Goal: Transaction & Acquisition: Book appointment/travel/reservation

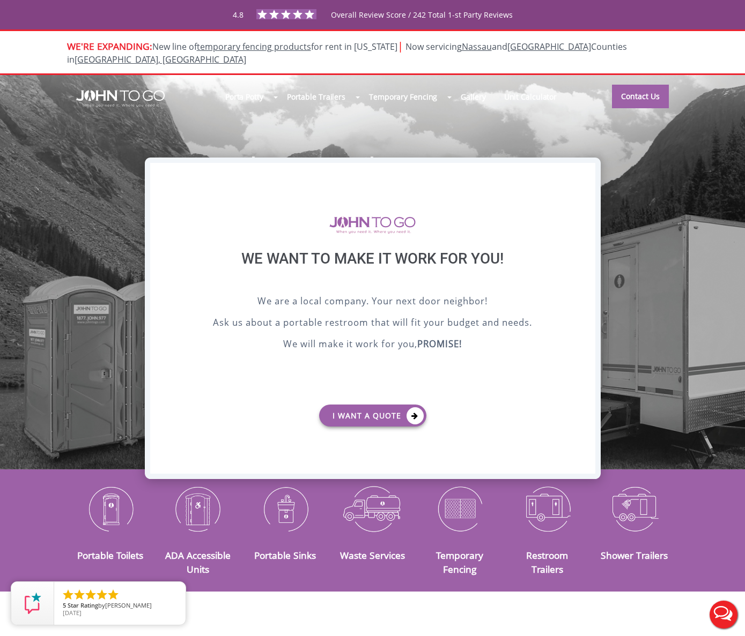
click at [588, 173] on div "X" at bounding box center [586, 172] width 17 height 18
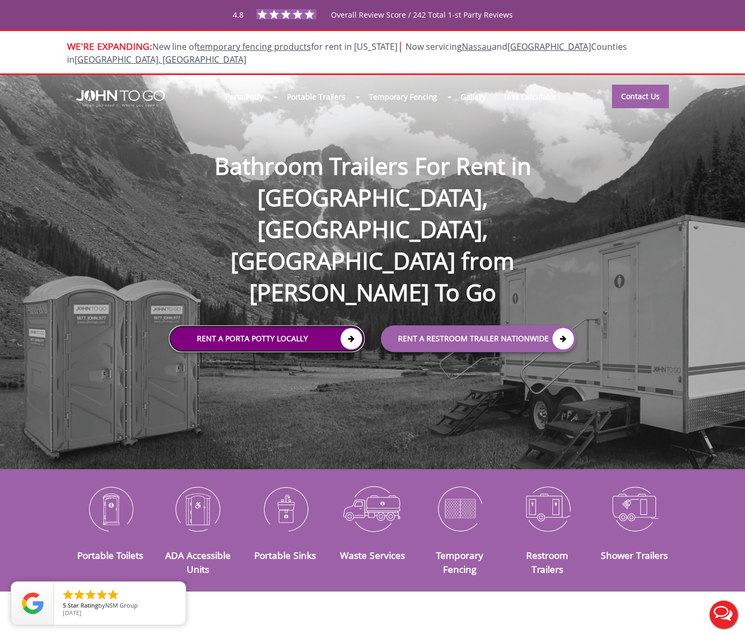
click at [303, 325] on link "Rent a Porta Potty Locally" at bounding box center [267, 338] width 196 height 27
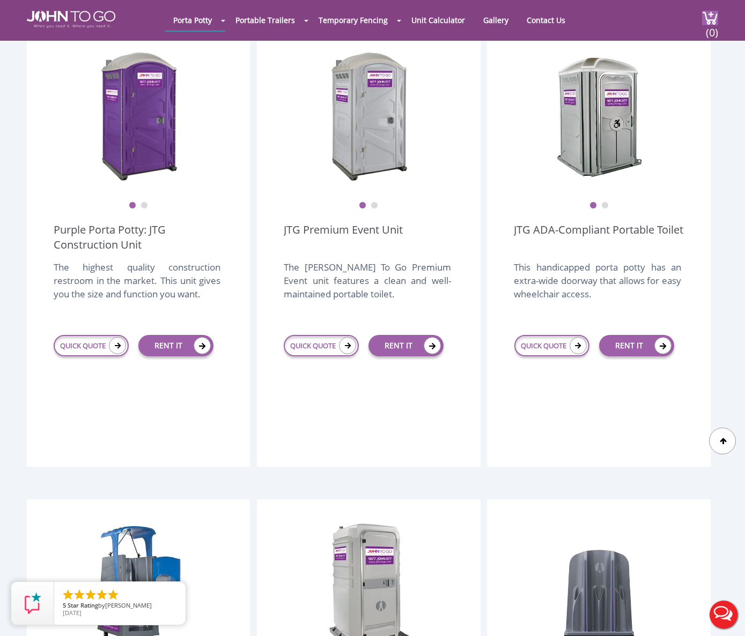
scroll to position [322, 0]
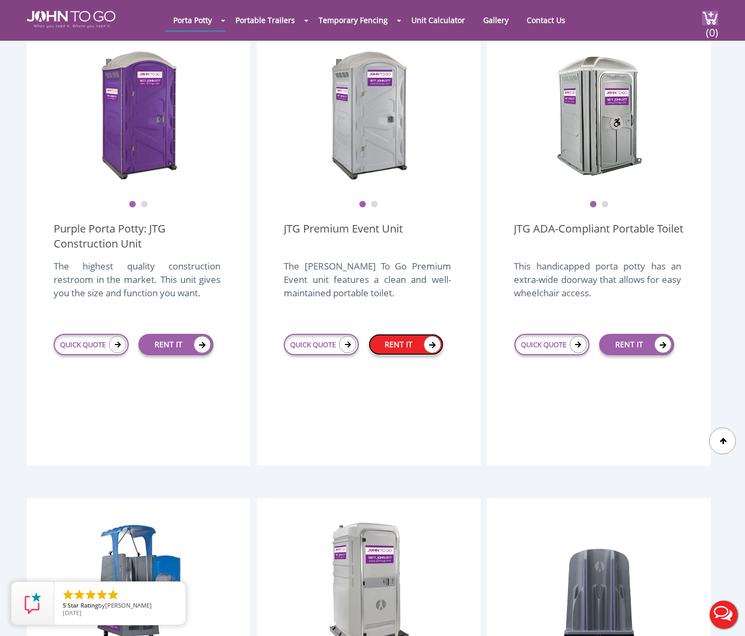
click at [418, 334] on link "RENT IT" at bounding box center [405, 344] width 75 height 21
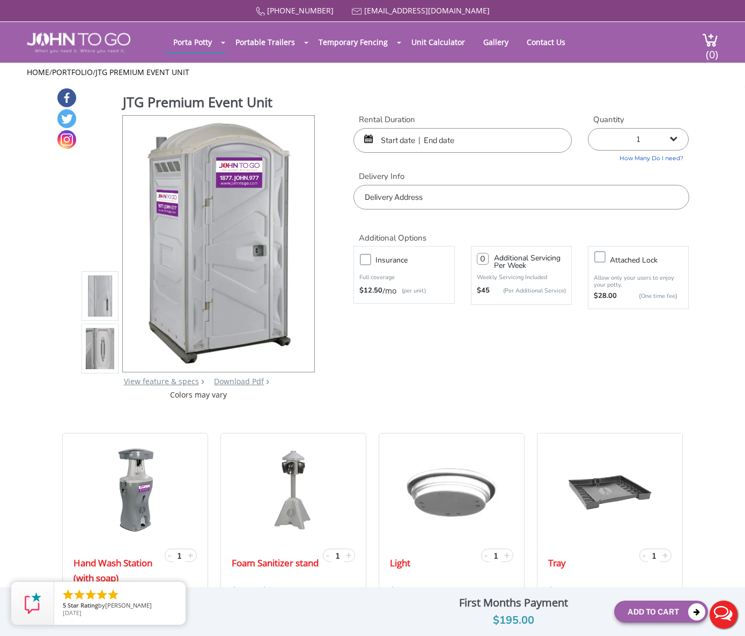
click at [98, 350] on img at bounding box center [100, 349] width 29 height 253
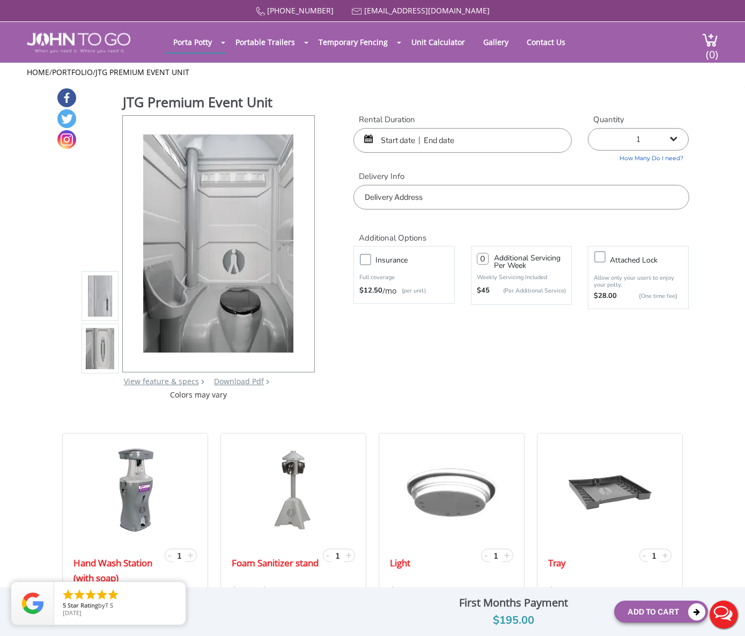
click at [98, 293] on img at bounding box center [100, 296] width 29 height 253
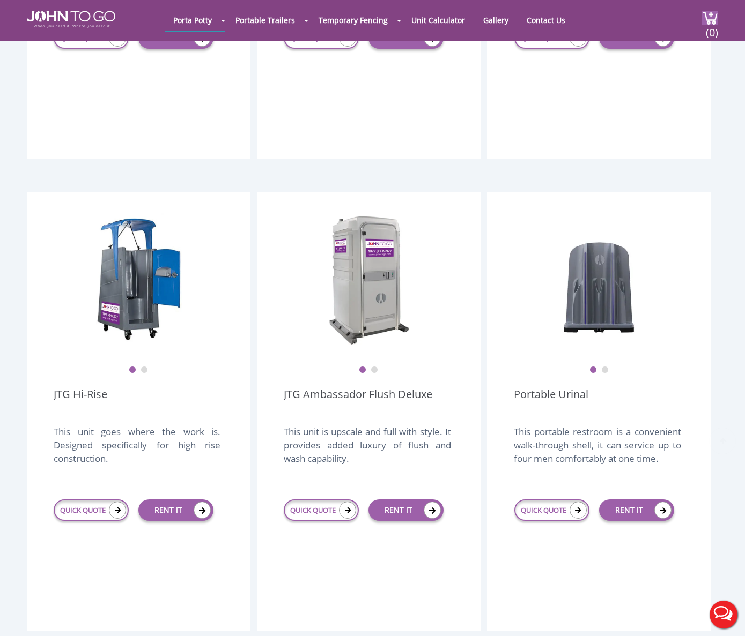
scroll to position [631, 0]
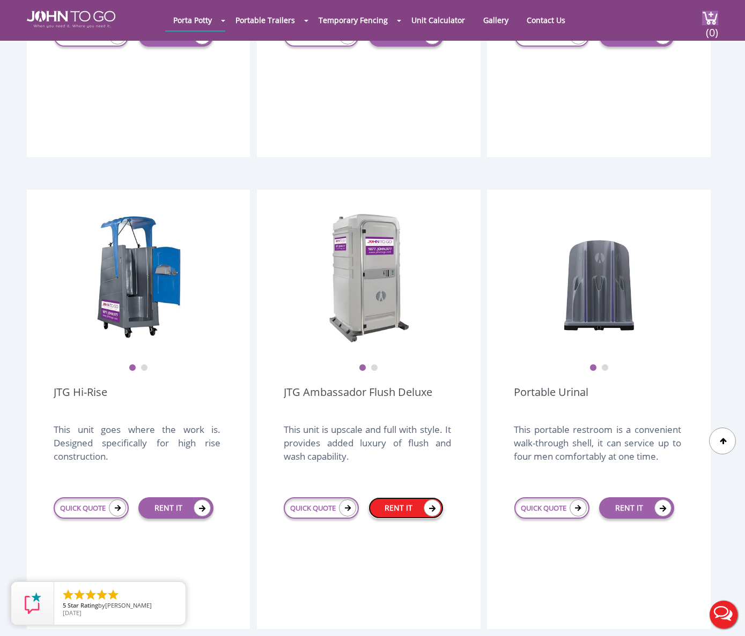
click at [401, 498] on link "RENT IT" at bounding box center [405, 508] width 75 height 21
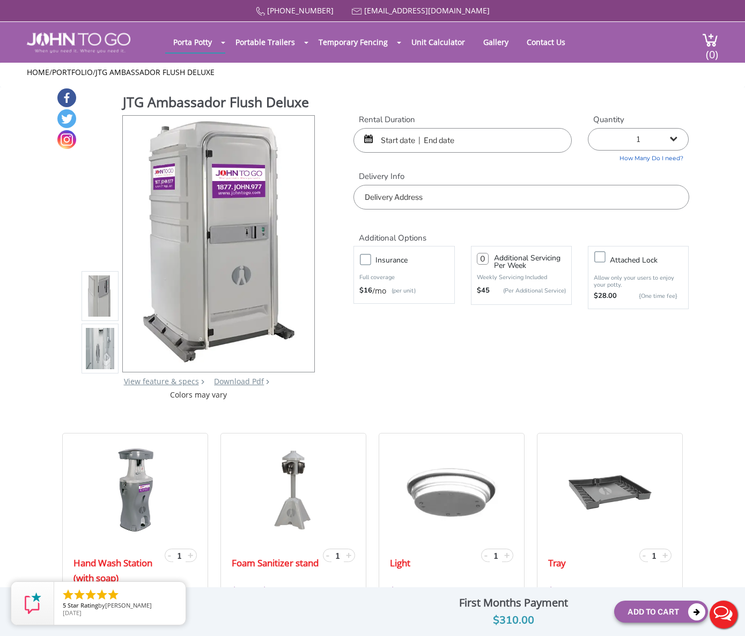
click at [100, 340] on img at bounding box center [100, 349] width 29 height 253
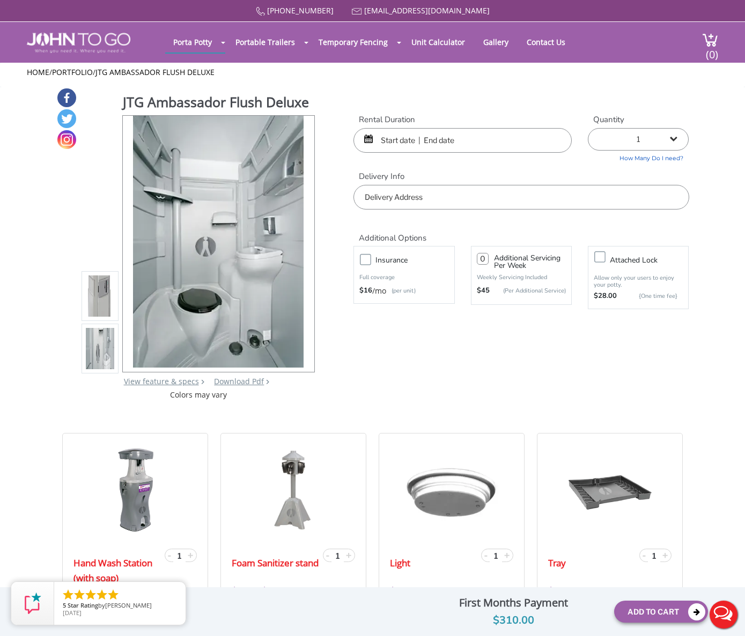
click at [102, 293] on img at bounding box center [100, 296] width 29 height 253
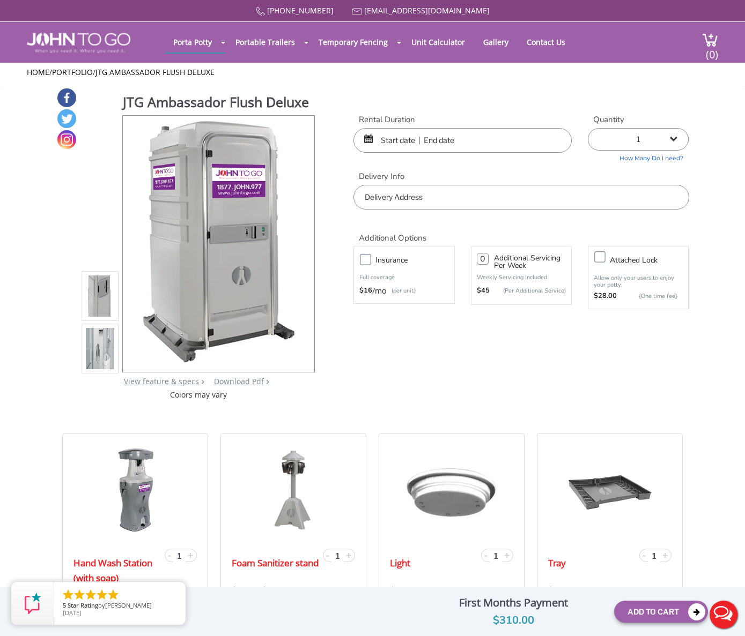
click at [392, 140] on input "text" at bounding box center [462, 140] width 218 height 25
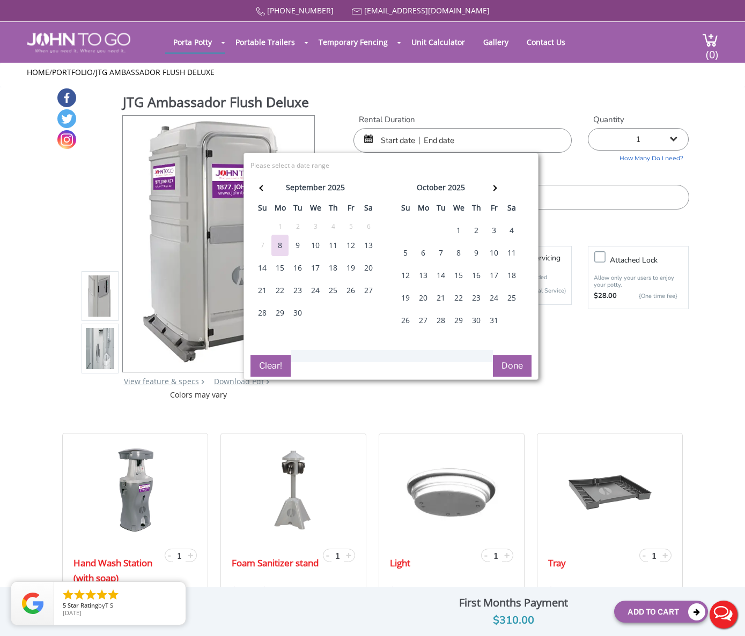
click at [350, 247] on div "12" at bounding box center [350, 245] width 17 height 21
click at [260, 267] on div "14" at bounding box center [262, 267] width 17 height 21
type input "[DATE] to [DATE]"
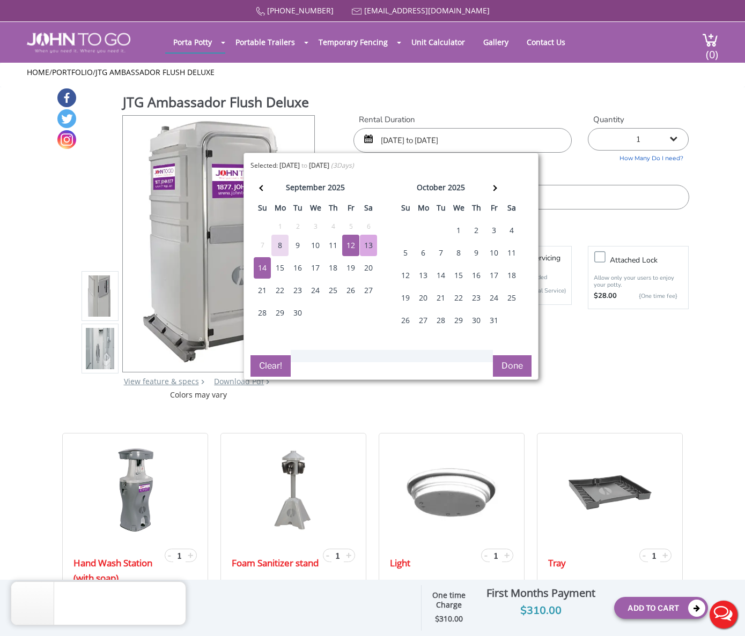
click at [515, 366] on button "Done" at bounding box center [512, 365] width 39 height 21
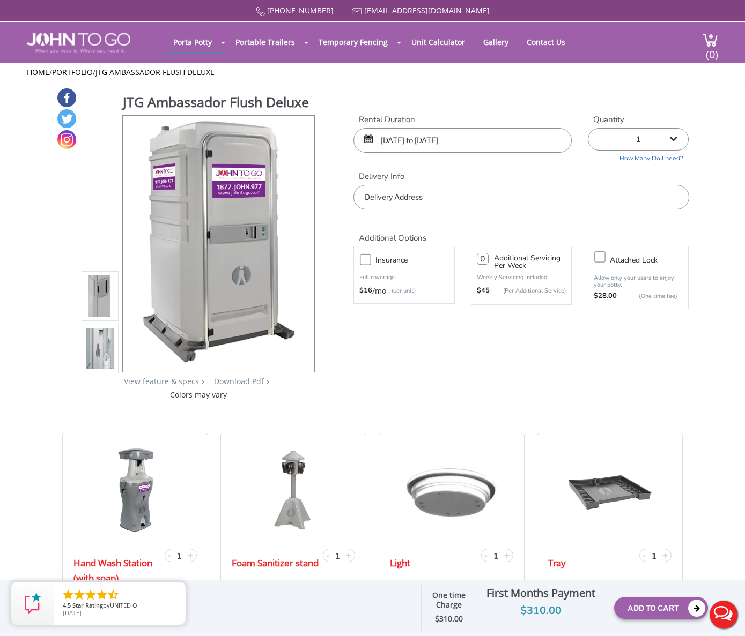
click at [464, 197] on input "text" at bounding box center [520, 197] width 335 height 25
click at [417, 201] on input "text" at bounding box center [520, 197] width 335 height 25
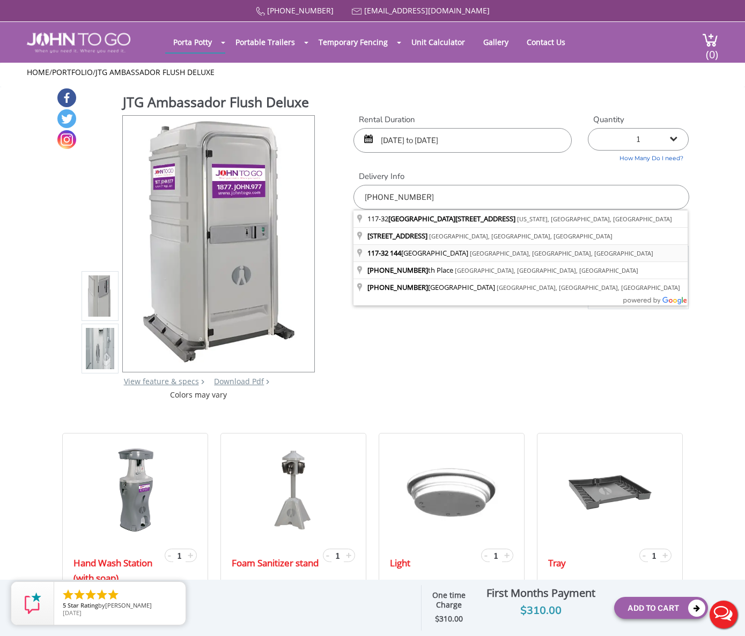
type input "[STREET_ADDRESS]"
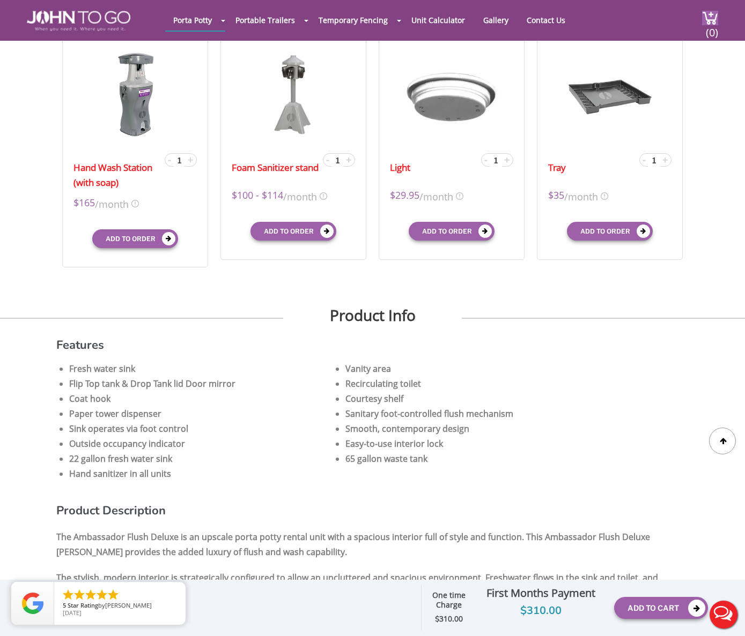
scroll to position [429, 0]
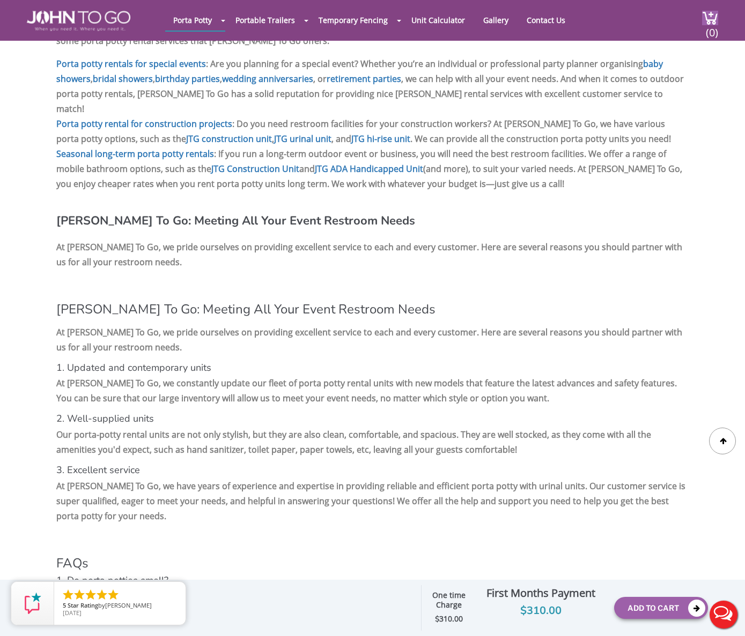
click at [602, 363] on h4 "1. Updated and contemporary units" at bounding box center [372, 368] width 633 height 11
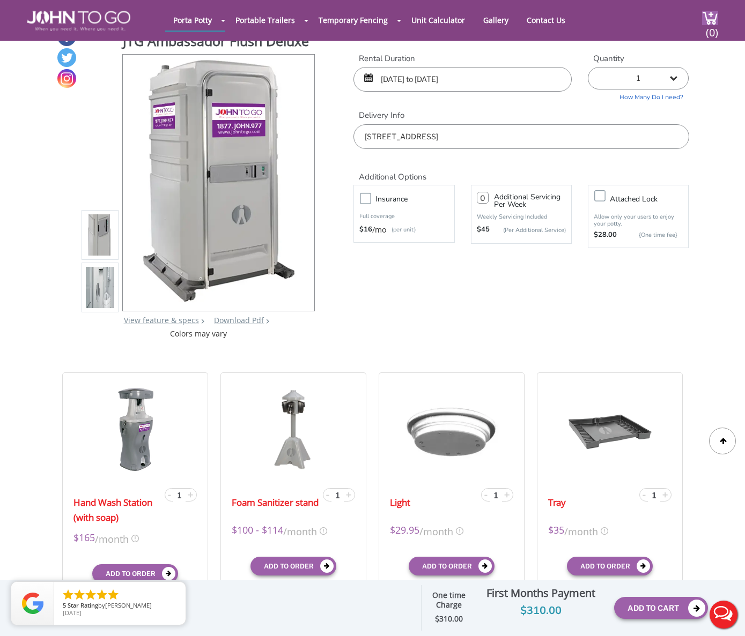
scroll to position [0, 0]
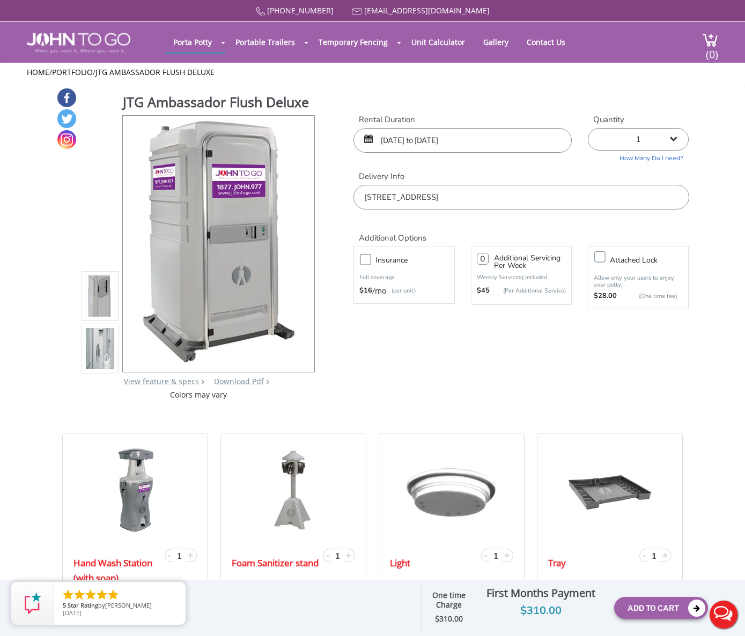
click at [551, 200] on input "[STREET_ADDRESS]" at bounding box center [520, 197] width 335 height 25
click at [521, 330] on div "[PHONE_NUMBER] [EMAIL_ADDRESS][DOMAIN_NAME] [GEOGRAPHIC_DATA] Portable Toilets …" at bounding box center [372, 325] width 745 height 650
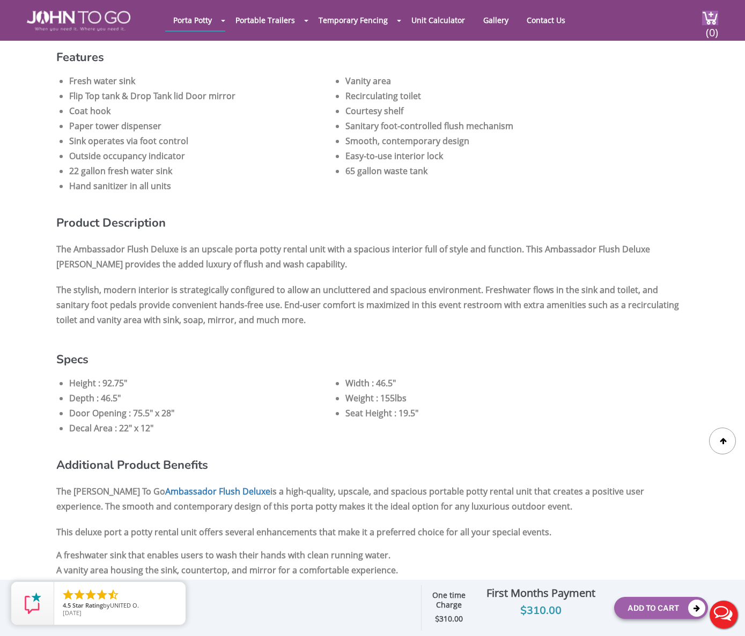
click at [524, 482] on p "The [PERSON_NAME] To Go Ambassador Flush Deluxe is a high-quality, upscale, and…" at bounding box center [372, 499] width 633 height 35
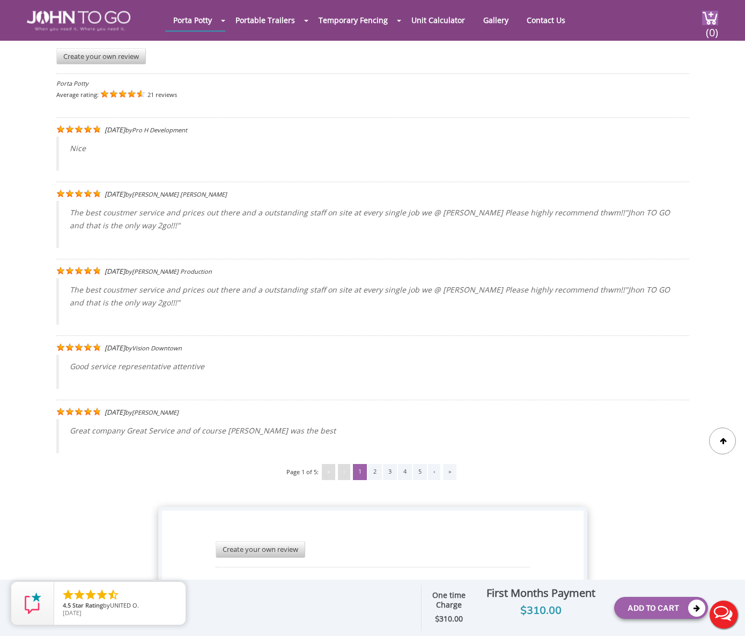
scroll to position [2536, 0]
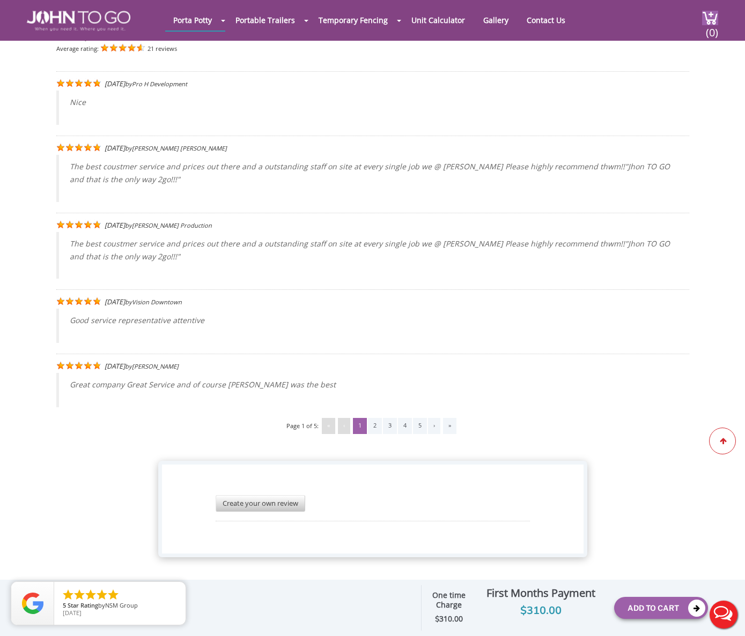
click at [720, 440] on icon at bounding box center [723, 441] width 8 height 6
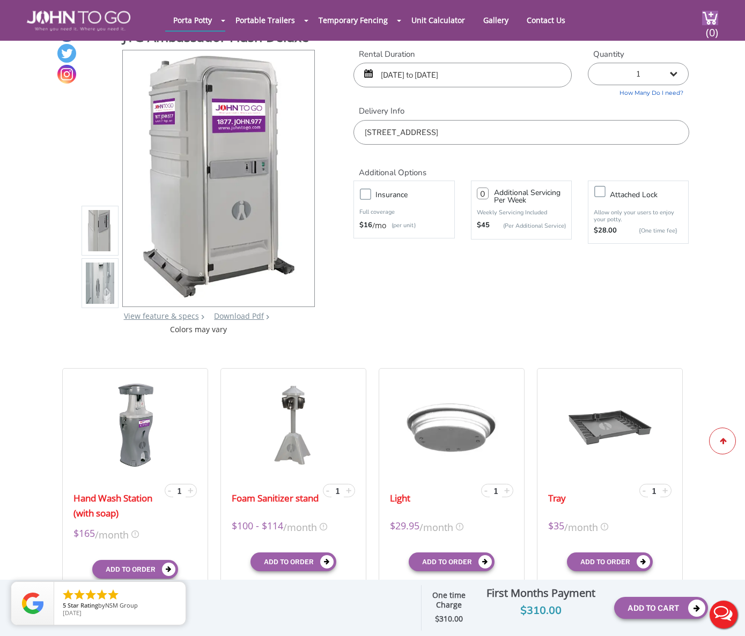
scroll to position [0, 0]
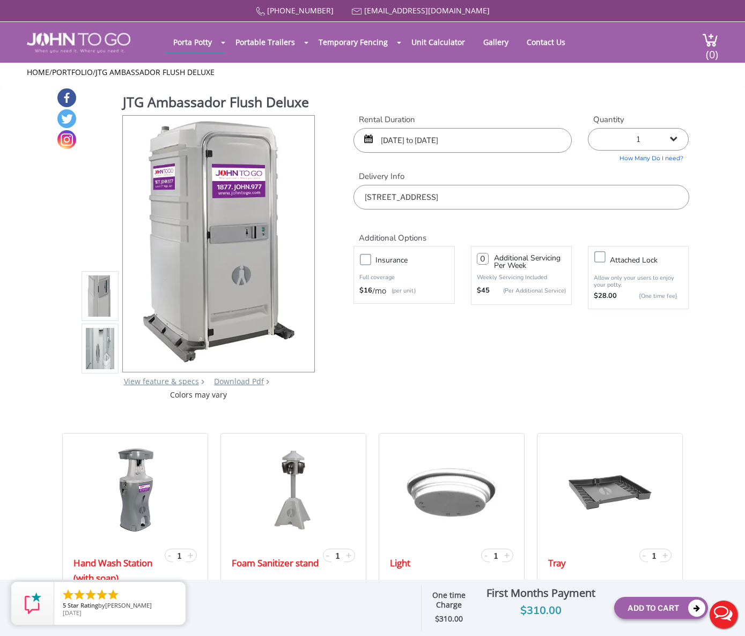
click at [564, 386] on div "JTG Ambassador Flush Deluxe View feature & specs Download Pdf Product PDF Addon…" at bounding box center [372, 243] width 633 height 313
click at [679, 133] on select "1 2 (5% discount) 3 (8% discount) 4 (10% discount) 5 (12% discount) 6 (12% disc…" at bounding box center [638, 139] width 101 height 23
click at [588, 128] on select "1 2 (5% discount) 3 (8% discount) 4 (10% discount) 5 (12% discount) 6 (12% disc…" at bounding box center [638, 139] width 101 height 23
click at [431, 324] on form "Rental Duration [DATE] to [DATE] Quantity 1 2 (5% discount) 3 (8% discount) 4 (…" at bounding box center [520, 223] width 335 height 219
